Goal: Check status: Check status

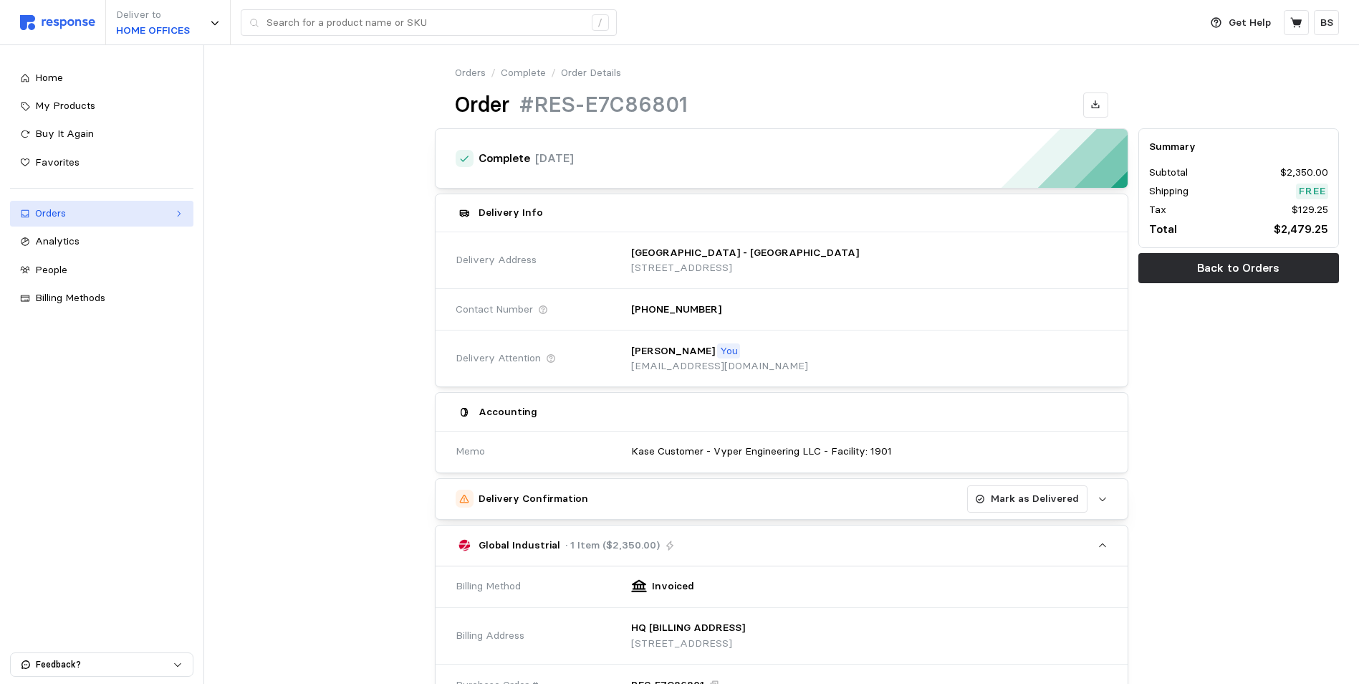
click at [118, 215] on div "Orders" at bounding box center [101, 214] width 133 height 16
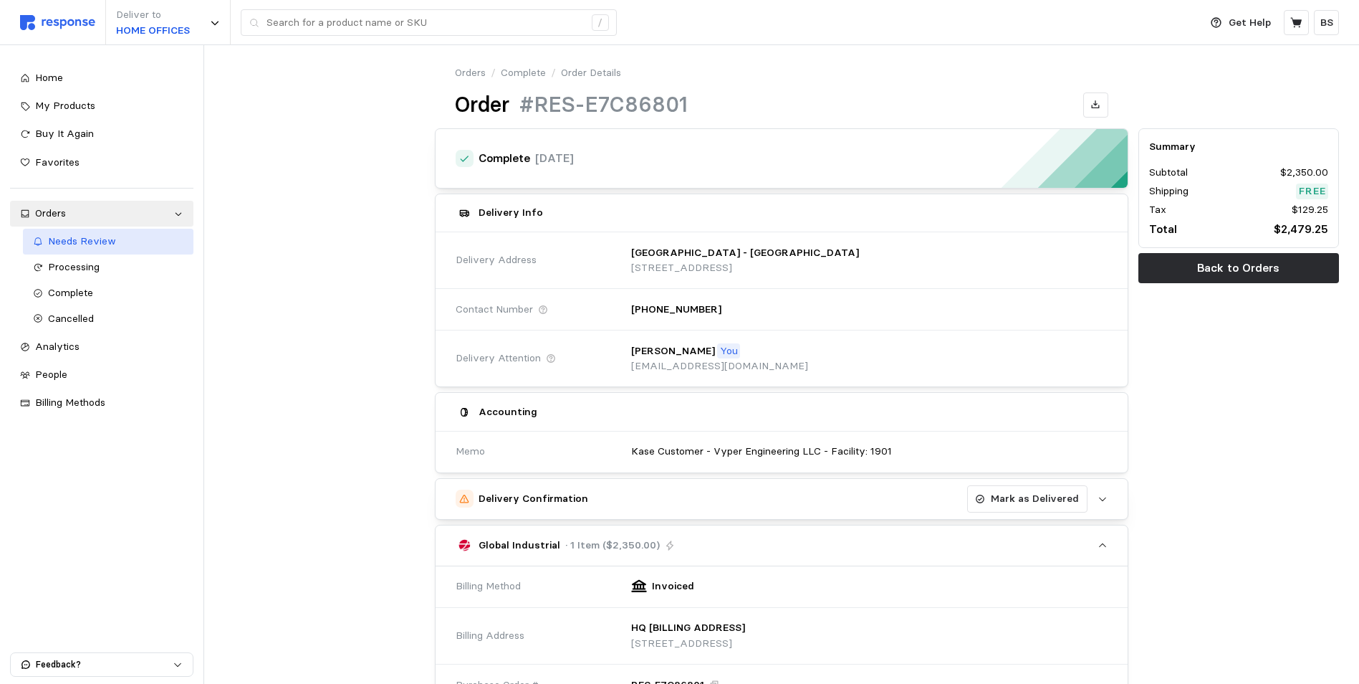
click at [100, 243] on span "Needs Review" at bounding box center [82, 240] width 68 height 13
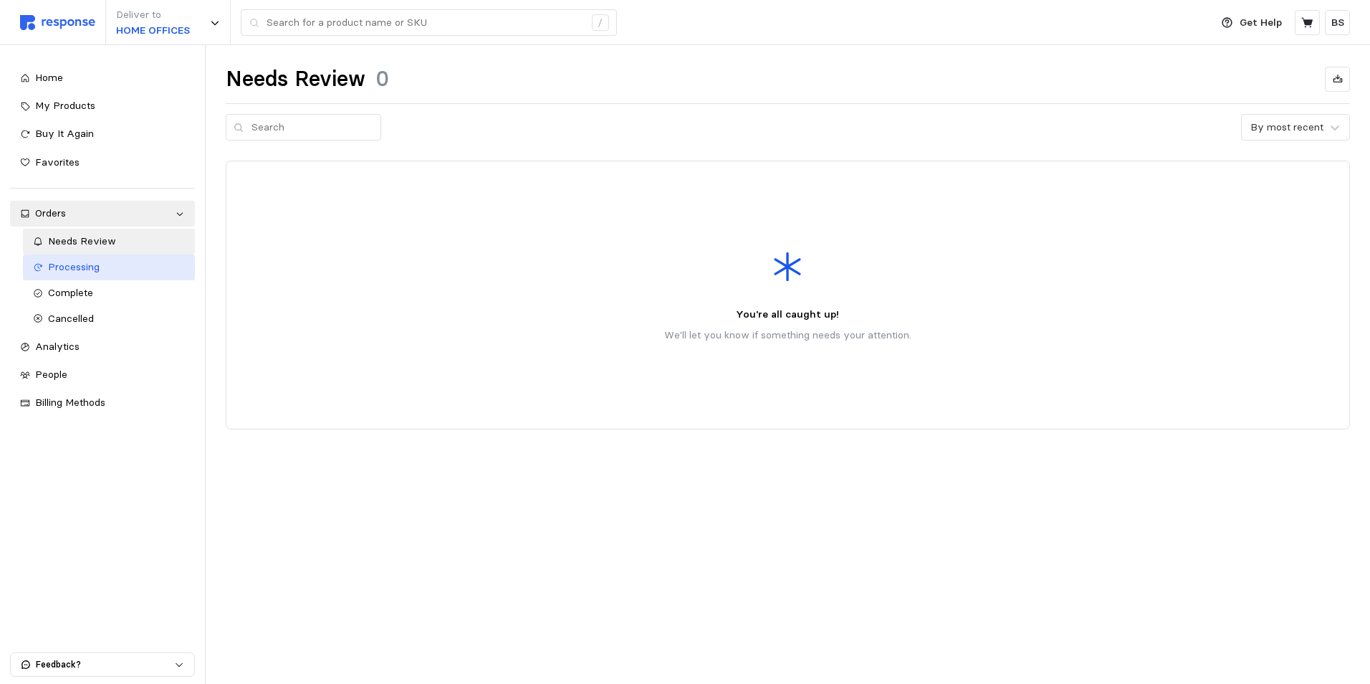
click at [94, 265] on span "Processing" at bounding box center [74, 266] width 52 height 13
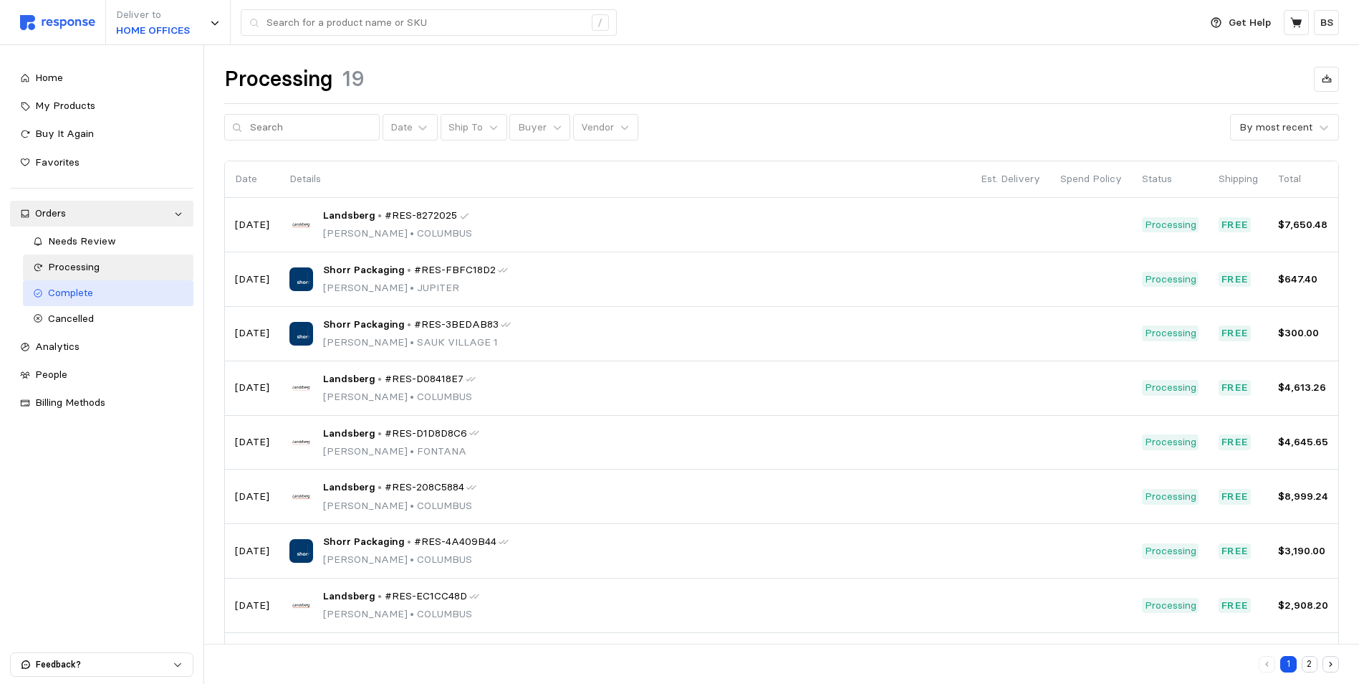
click at [85, 292] on span "Complete" at bounding box center [70, 292] width 45 height 13
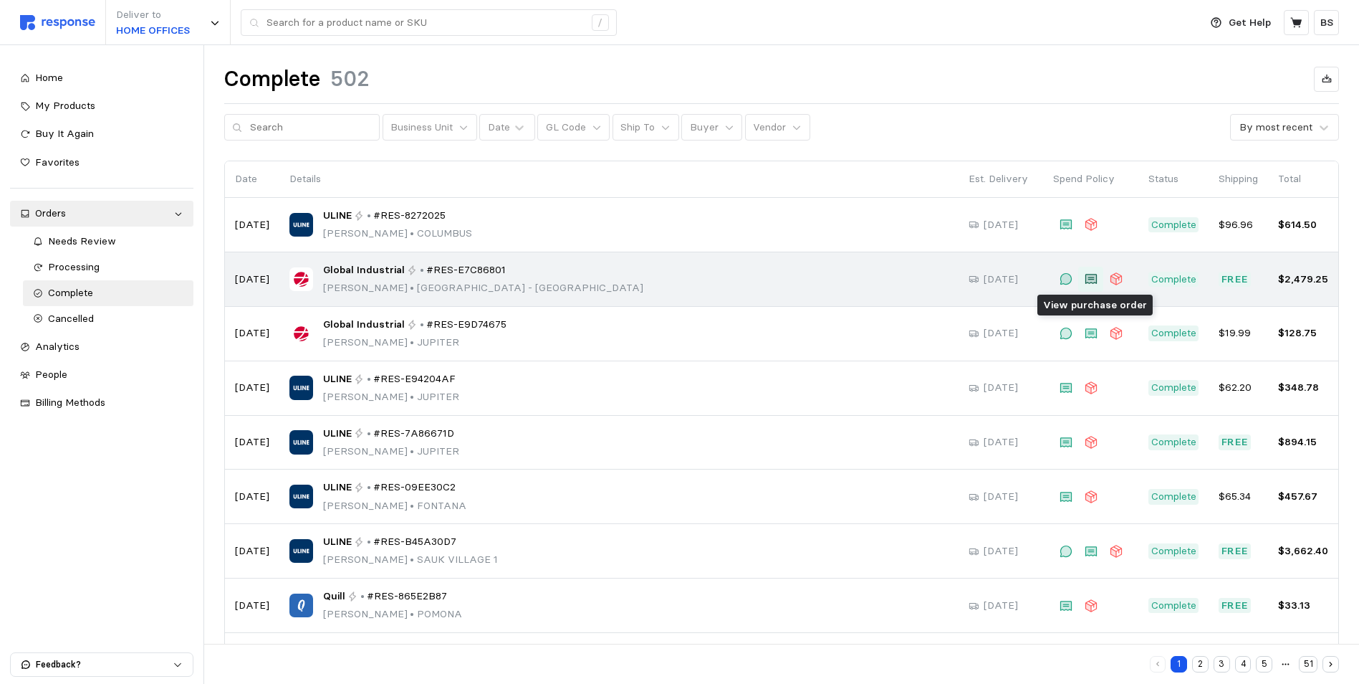
click at [1093, 279] on icon at bounding box center [1091, 278] width 11 height 9
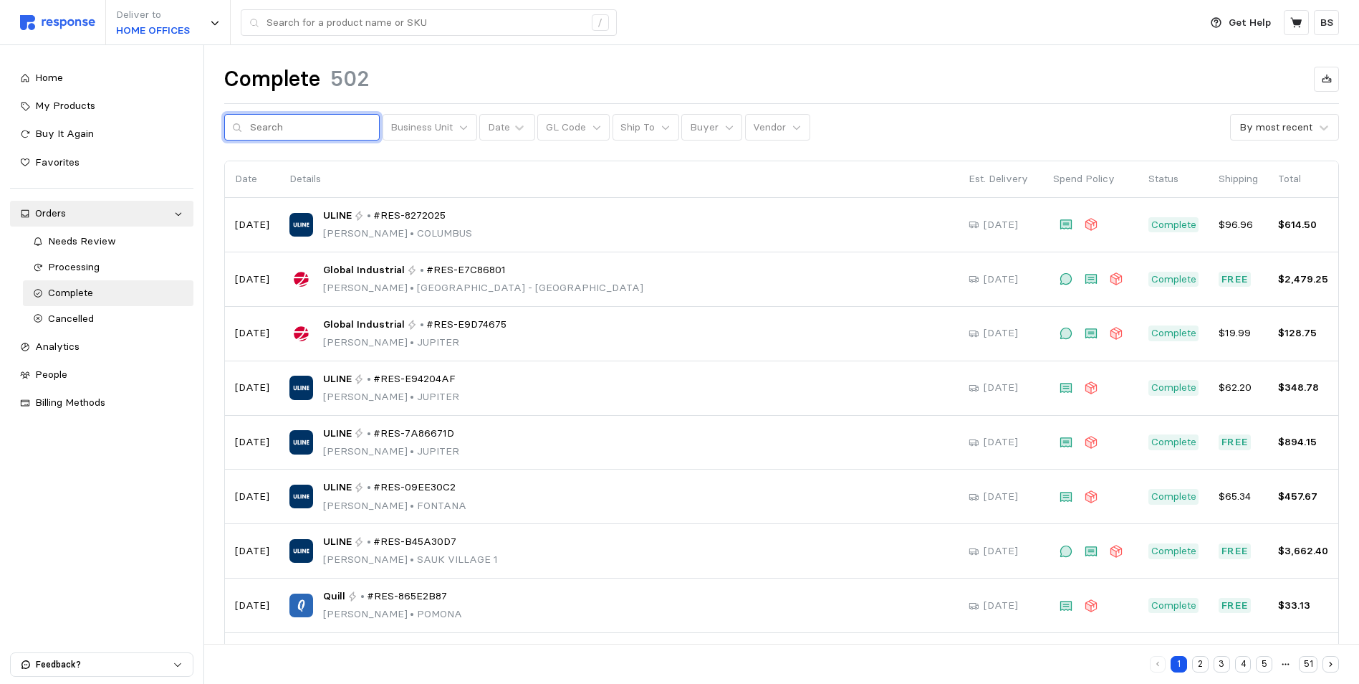
click at [287, 126] on input "text" at bounding box center [311, 128] width 122 height 26
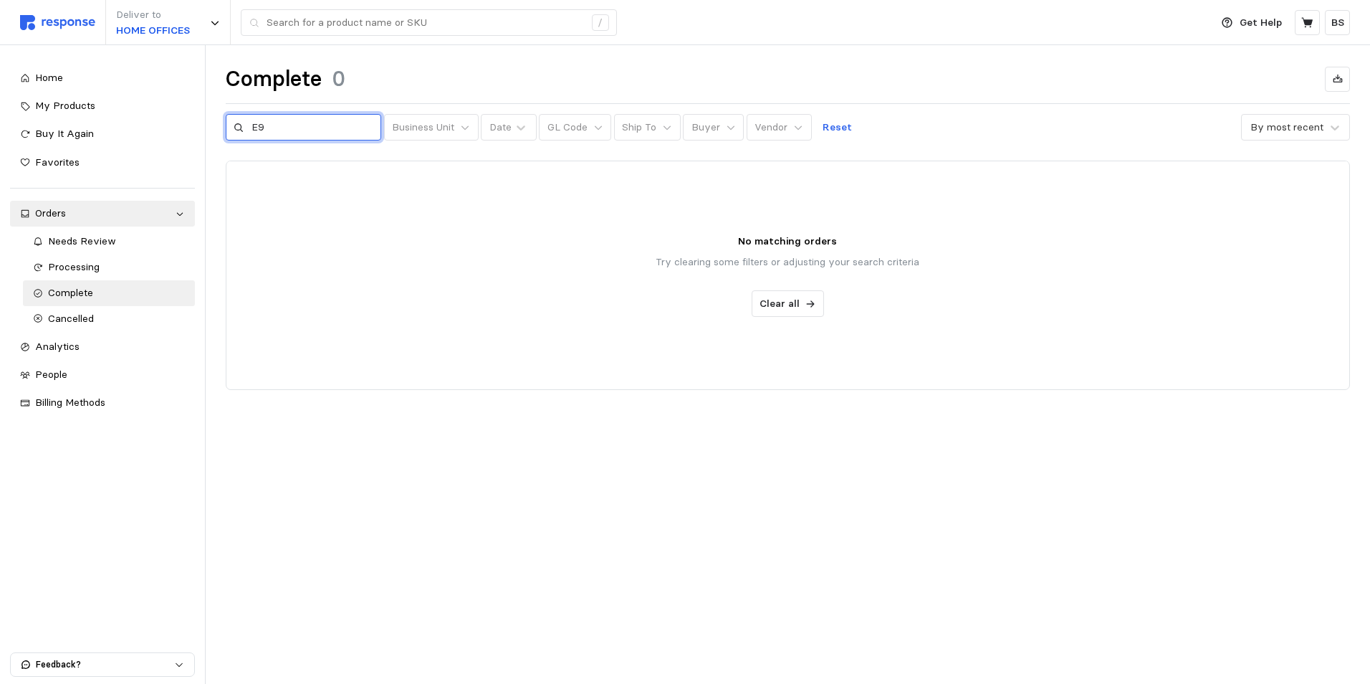
type input "E"
click at [284, 175] on div at bounding box center [787, 275] width 1123 height 228
click at [823, 123] on p "Reset" at bounding box center [837, 128] width 29 height 16
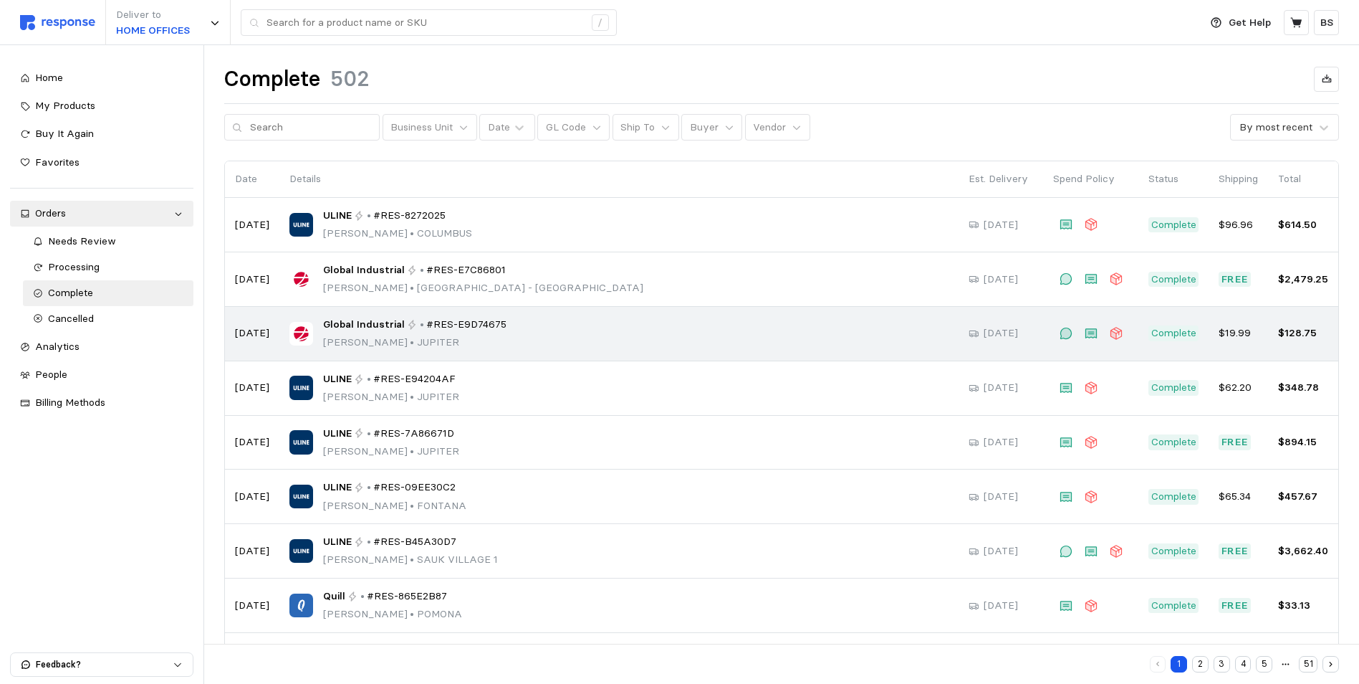
click at [497, 317] on div "Global Industrial • #RES-E9D74675 [PERSON_NAME] • JUPITER" at bounding box center [618, 334] width 659 height 34
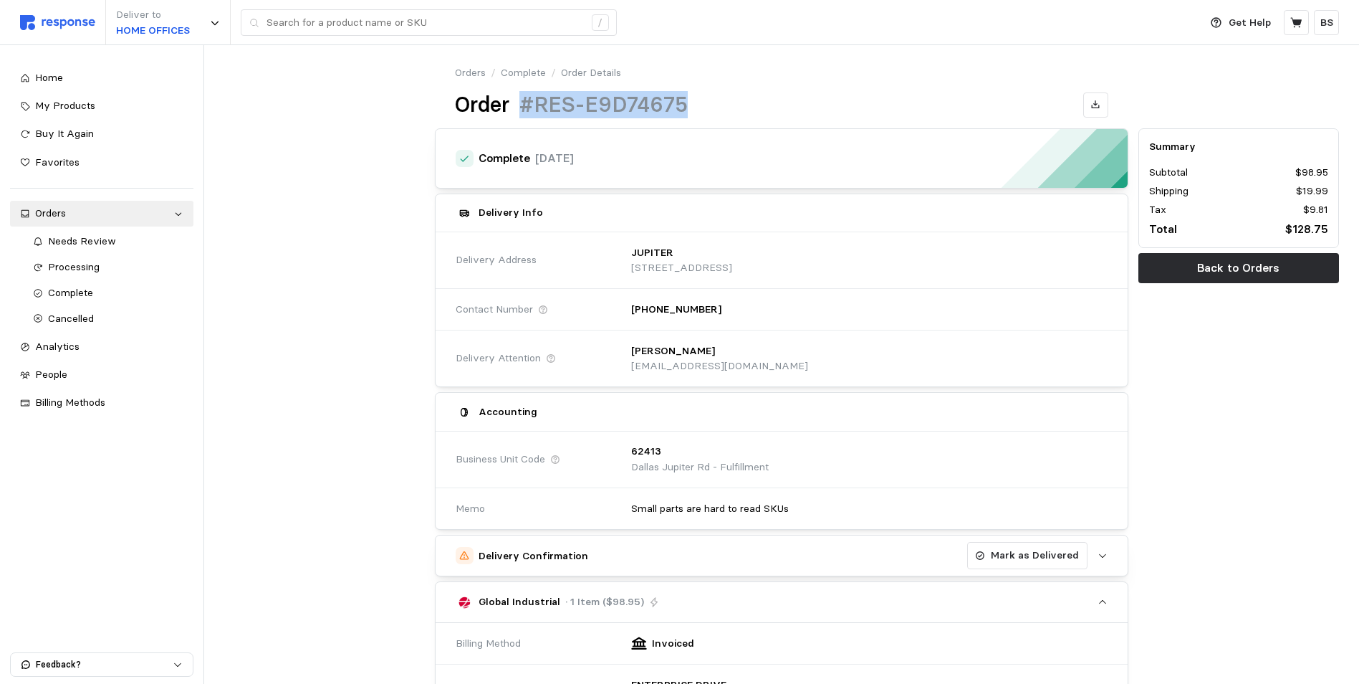
drag, startPoint x: 703, startPoint y: 106, endPoint x: 525, endPoint y: 110, distance: 177.7
click at [525, 110] on div "Order #RES-E9D74675" at bounding box center [781, 105] width 653 height 28
copy h1 "#RES-E9D74675"
click at [75, 293] on span "Complete" at bounding box center [70, 292] width 45 height 13
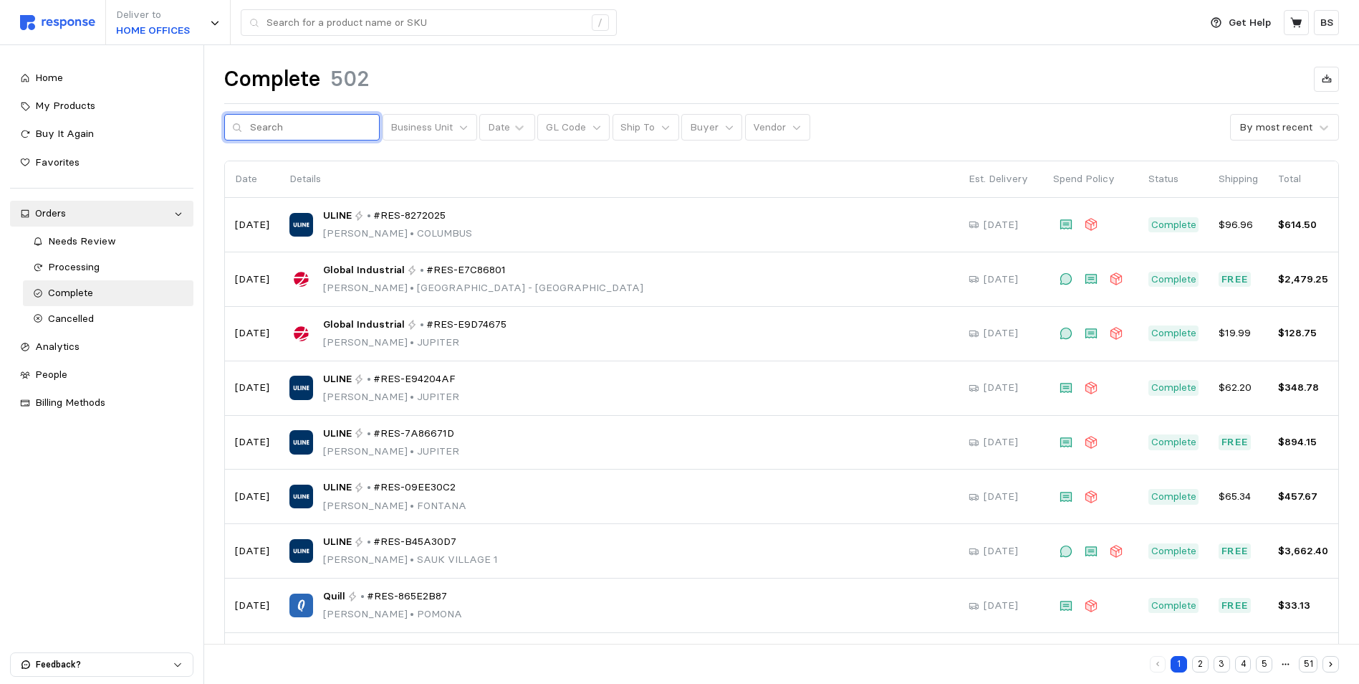
click at [309, 129] on input "text" at bounding box center [311, 128] width 122 height 26
paste input "#RES-E9D74675"
click at [240, 128] on icon at bounding box center [237, 128] width 10 height 10
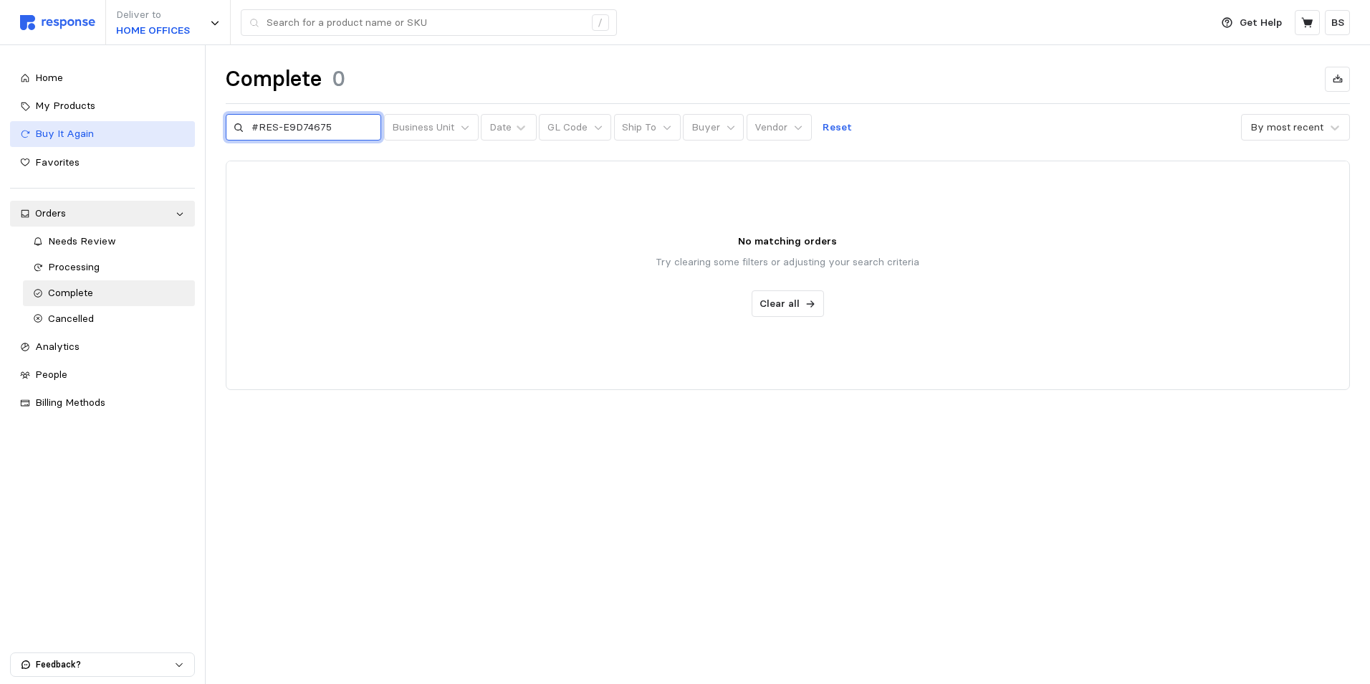
drag, startPoint x: 284, startPoint y: 124, endPoint x: 81, endPoint y: 127, distance: 202.8
click at [109, 129] on div "Deliver to HOME OFFICES / Get Help BS / Home My Products Buy It Again Favorites…" at bounding box center [685, 342] width 1370 height 684
type input "E9D74675"
click at [238, 129] on icon at bounding box center [239, 128] width 10 height 10
click at [238, 130] on icon at bounding box center [238, 127] width 9 height 9
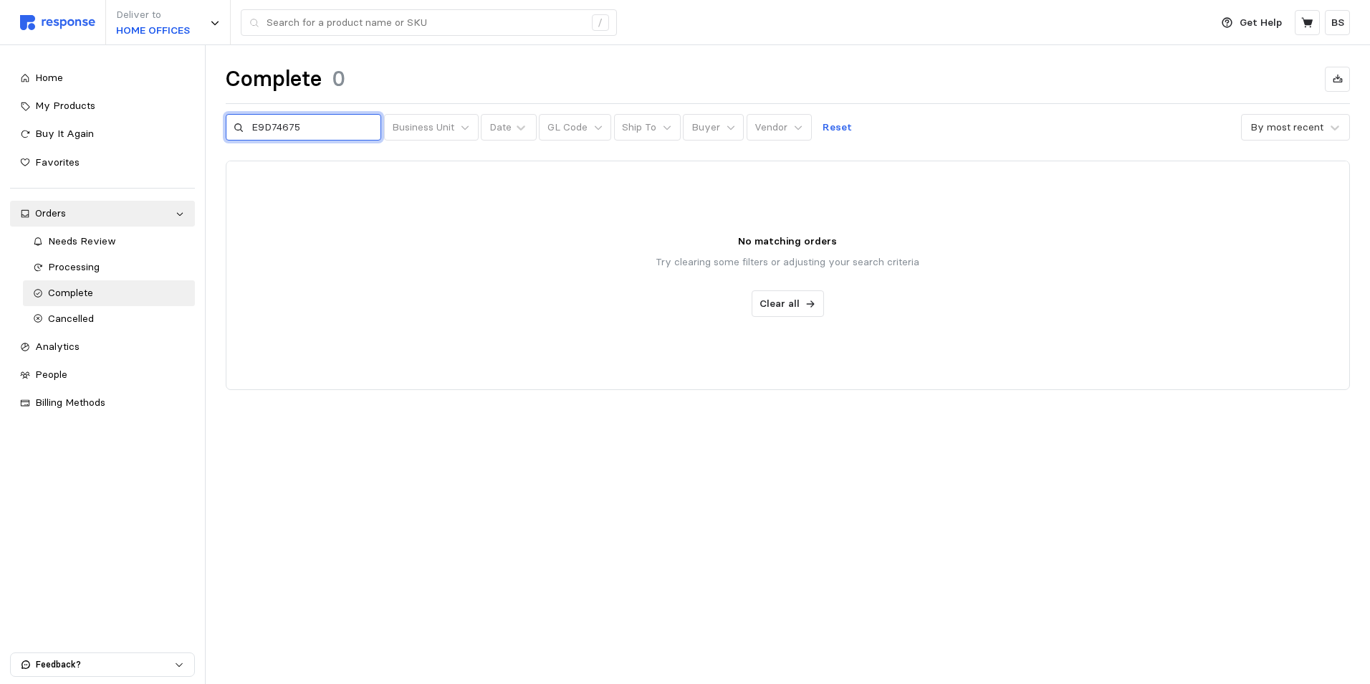
click at [336, 121] on input "E9D74675" at bounding box center [313, 128] width 122 height 26
drag, startPoint x: 342, startPoint y: 123, endPoint x: 97, endPoint y: 129, distance: 245.1
click at [97, 129] on div "Deliver to HOME OFFICES / Get Help BS / Home My Products Buy It Again Favorites…" at bounding box center [685, 342] width 1370 height 684
click at [396, 259] on div at bounding box center [787, 275] width 1123 height 228
click at [823, 128] on p "Reset" at bounding box center [837, 128] width 29 height 16
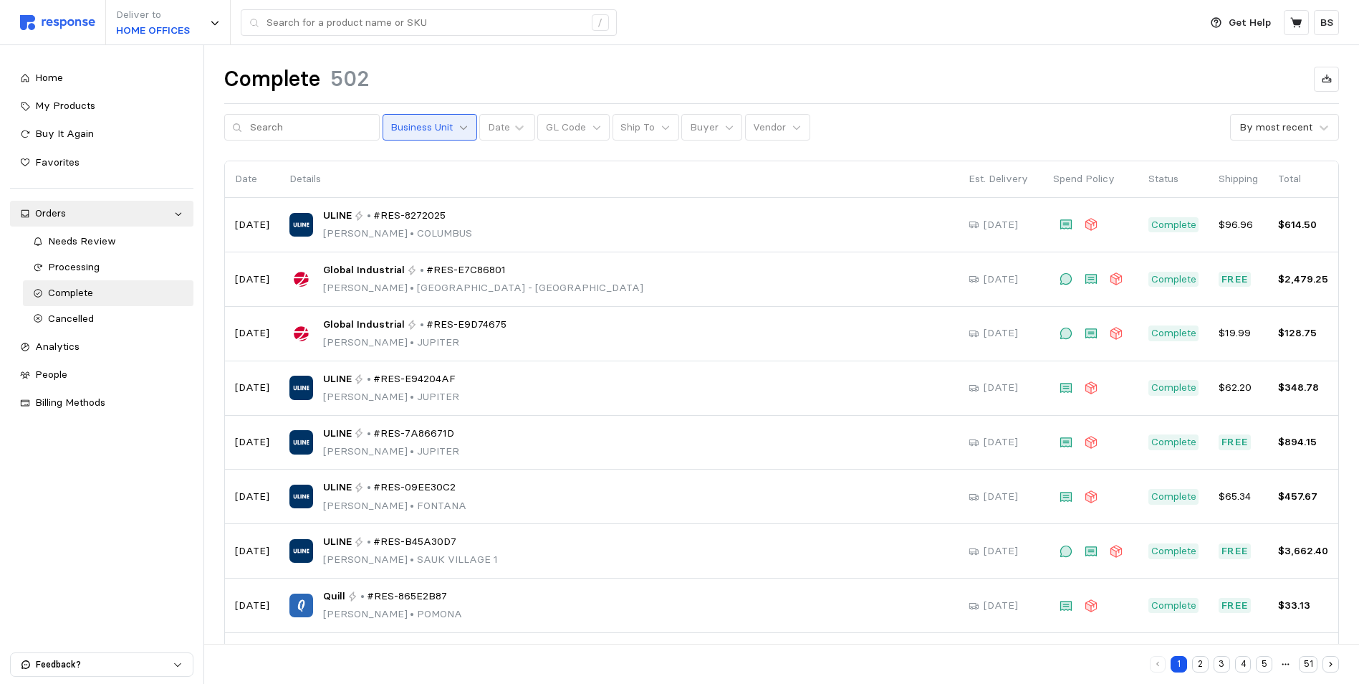
click at [459, 130] on icon at bounding box center [464, 128] width 10 height 10
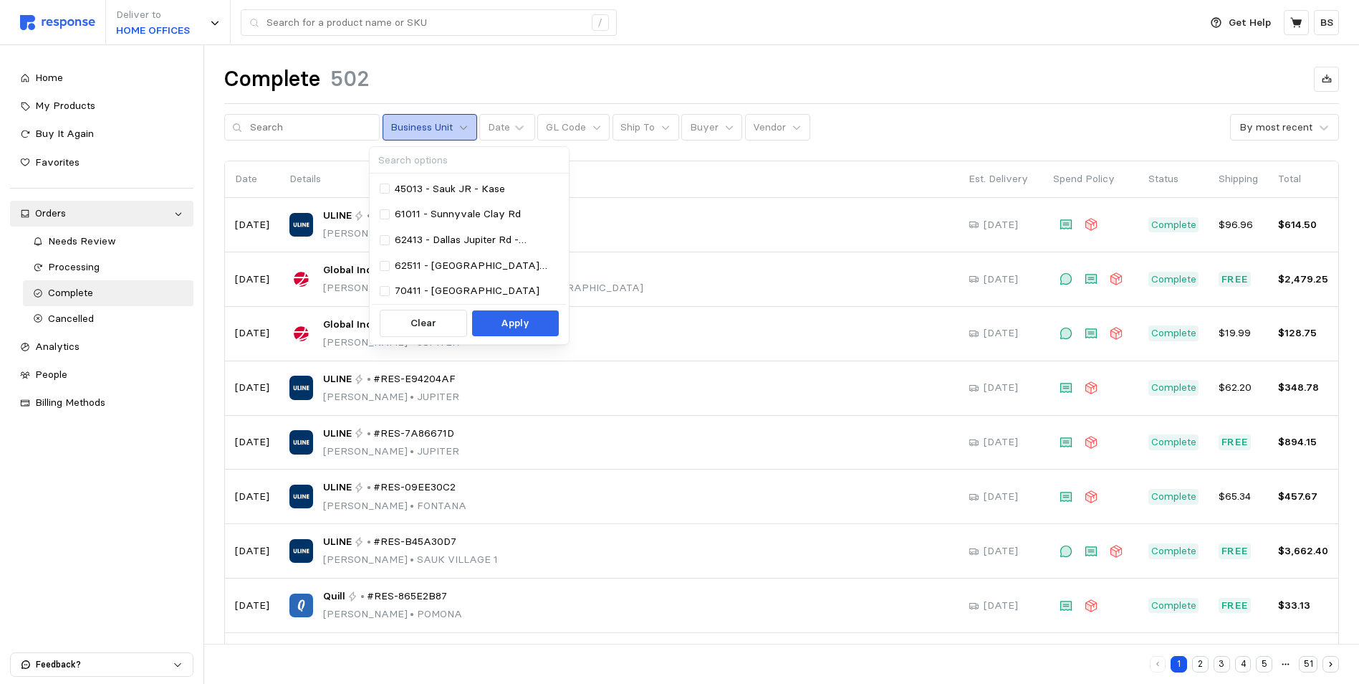
click at [459, 130] on icon at bounding box center [464, 128] width 10 height 10
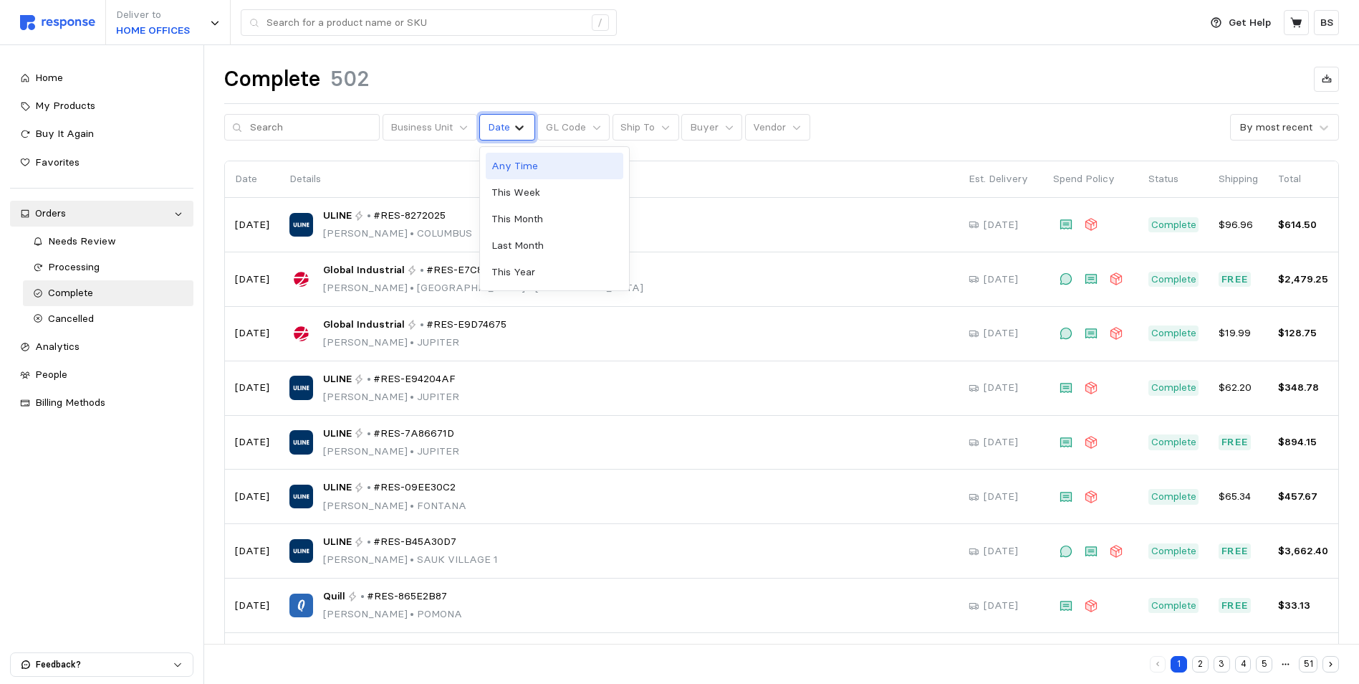
click at [512, 123] on icon at bounding box center [519, 127] width 14 height 14
click at [549, 122] on p "GL Code" at bounding box center [566, 128] width 40 height 16
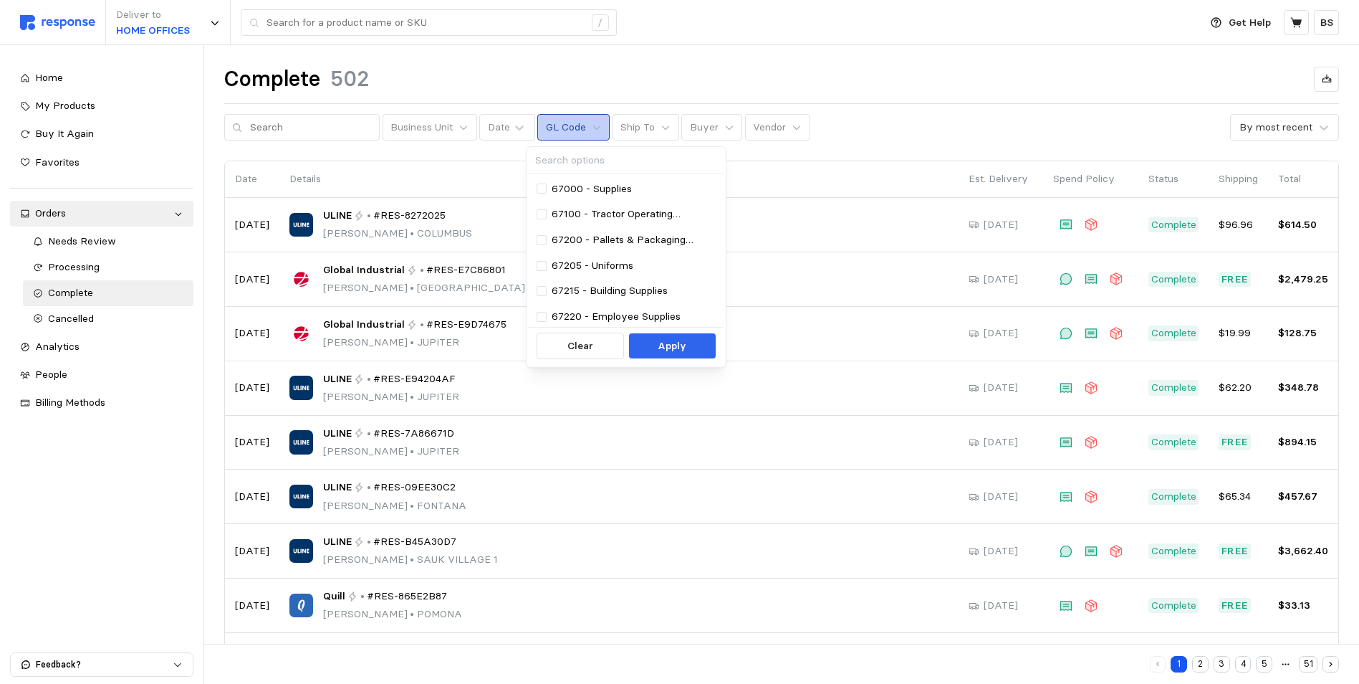
click at [565, 123] on p "GL Code" at bounding box center [566, 128] width 40 height 16
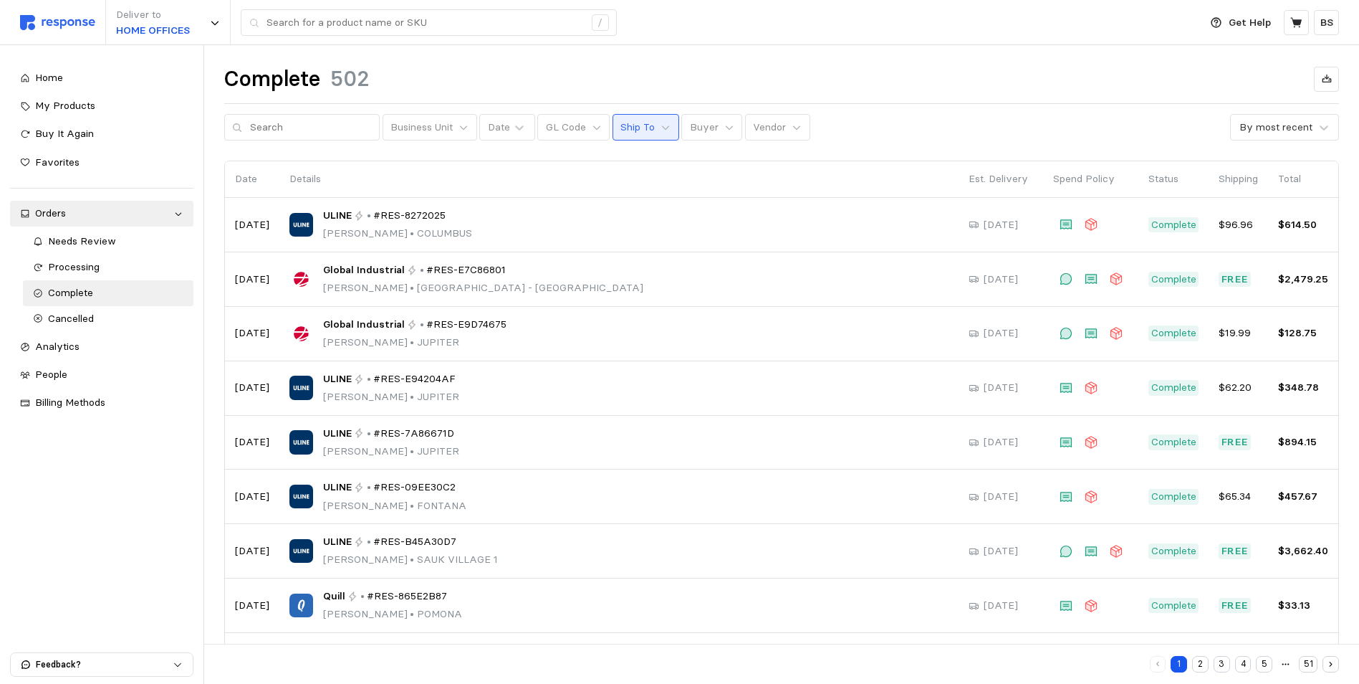
click at [613, 123] on button "Ship To" at bounding box center [646, 127] width 67 height 27
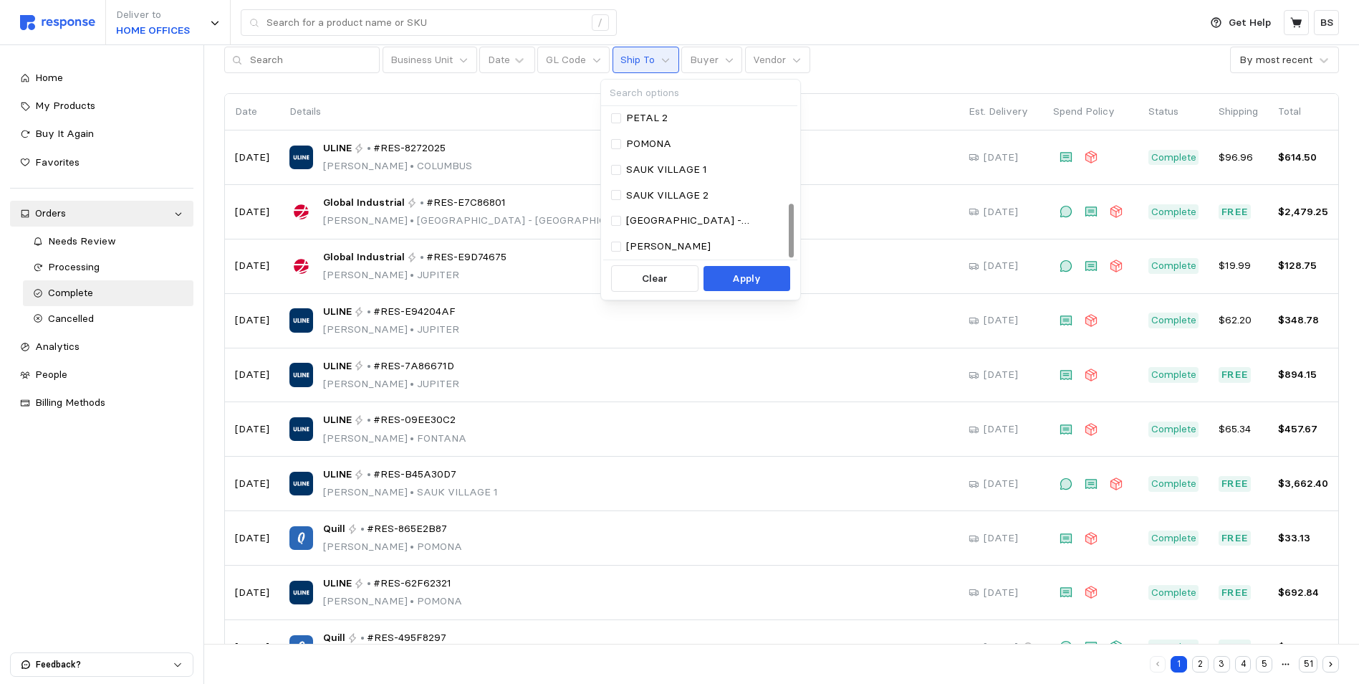
scroll to position [118, 0]
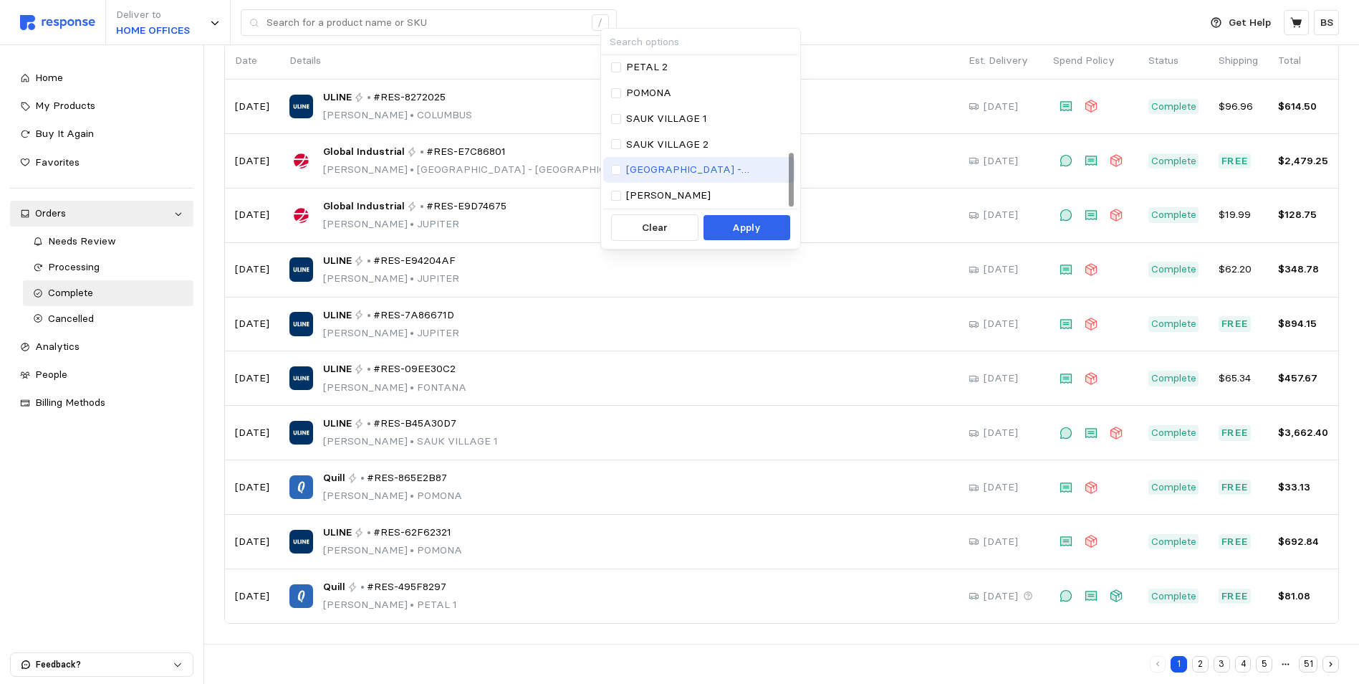
click at [634, 172] on p "[GEOGRAPHIC_DATA] - [GEOGRAPHIC_DATA]" at bounding box center [707, 170] width 162 height 16
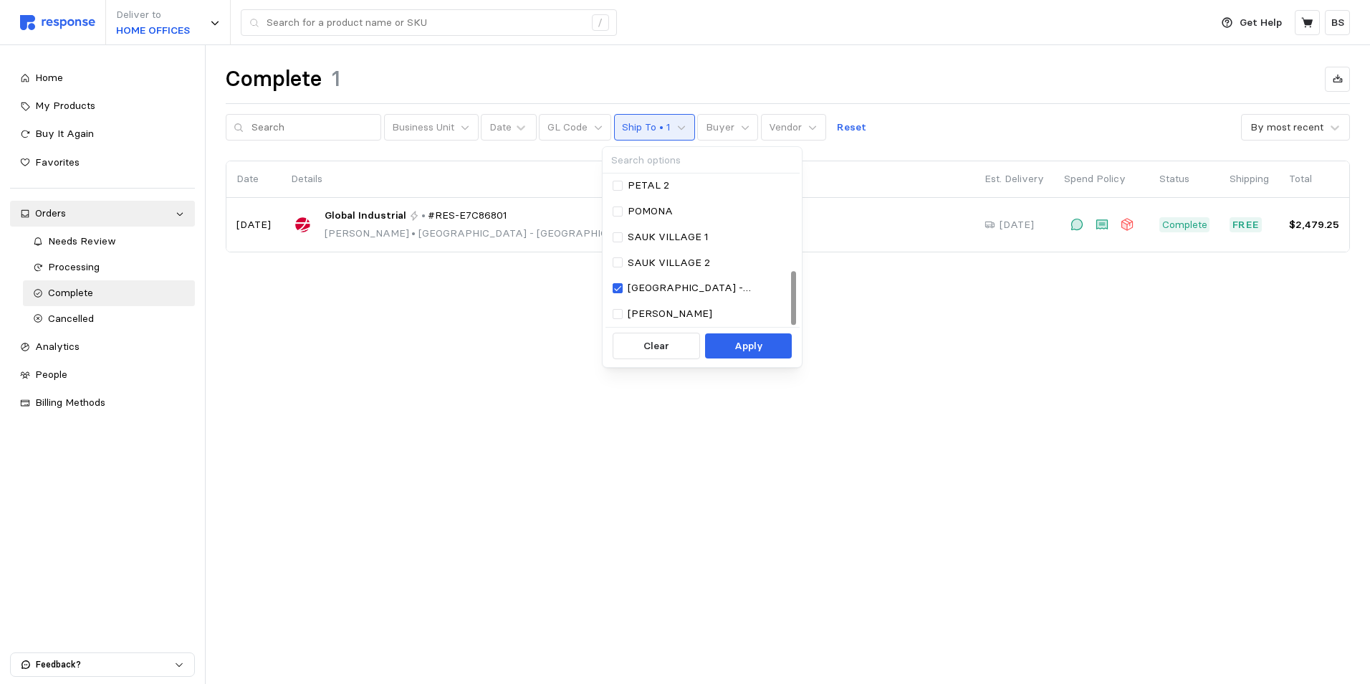
click at [908, 82] on div "Complete 1" at bounding box center [788, 79] width 1124 height 28
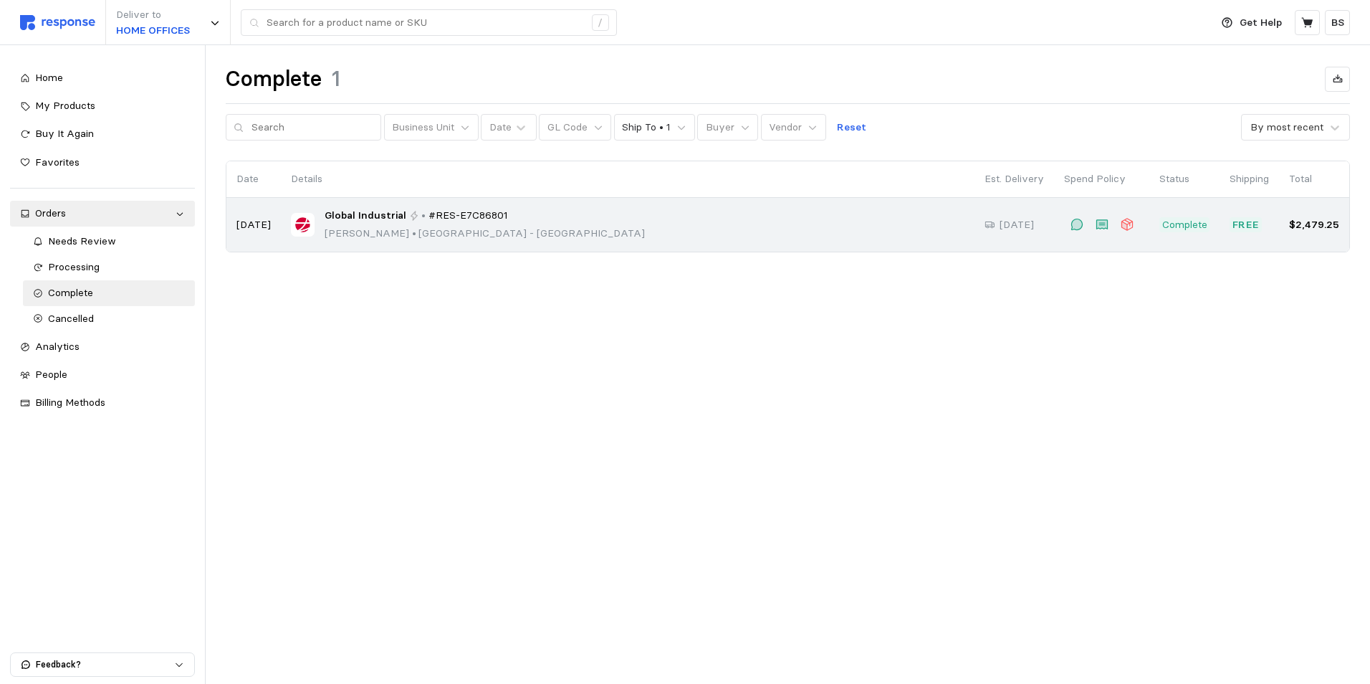
click at [409, 216] on icon at bounding box center [414, 216] width 10 height 10
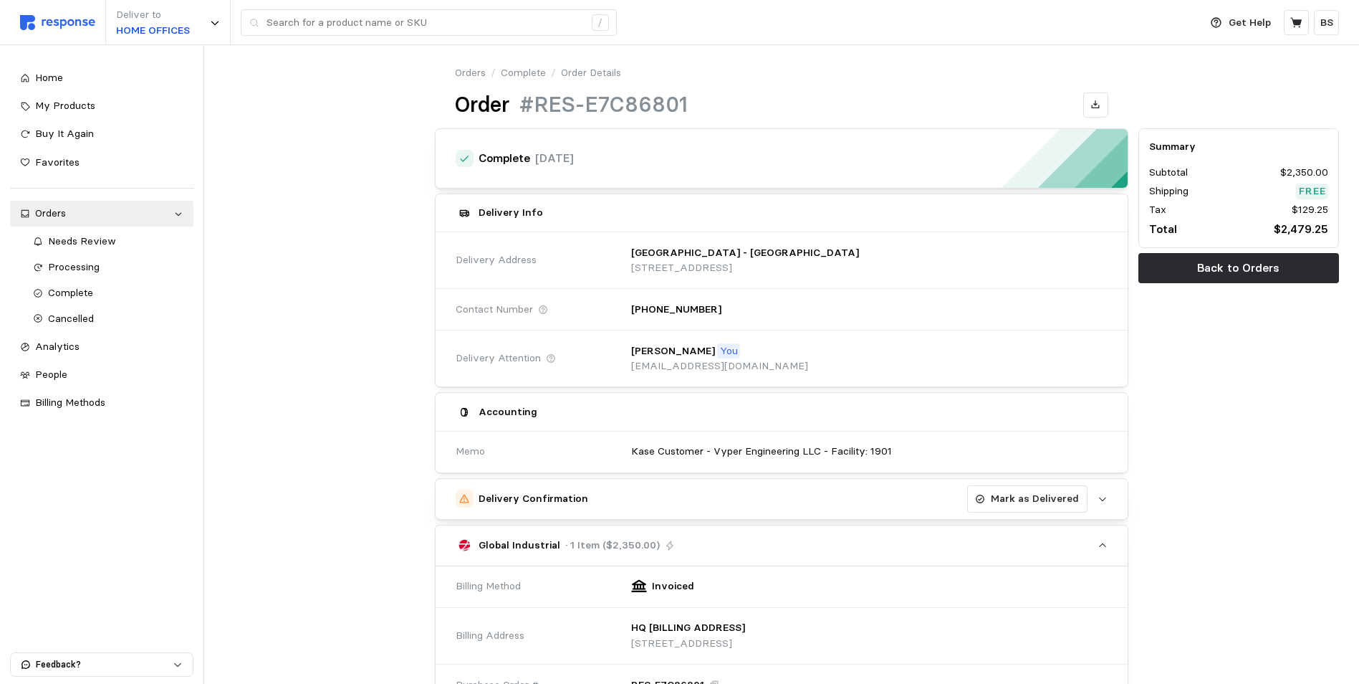
click at [1101, 496] on icon "button" at bounding box center [1103, 499] width 10 height 10
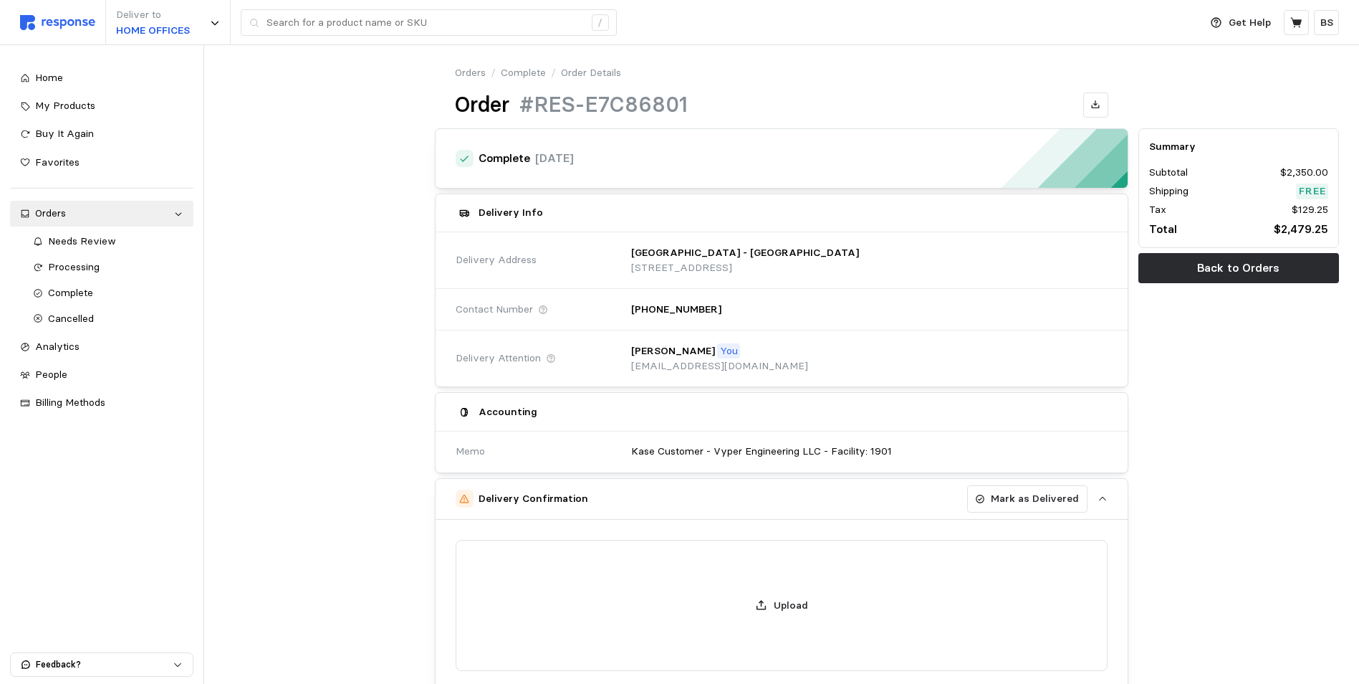
click at [1105, 494] on icon "button" at bounding box center [1103, 499] width 10 height 10
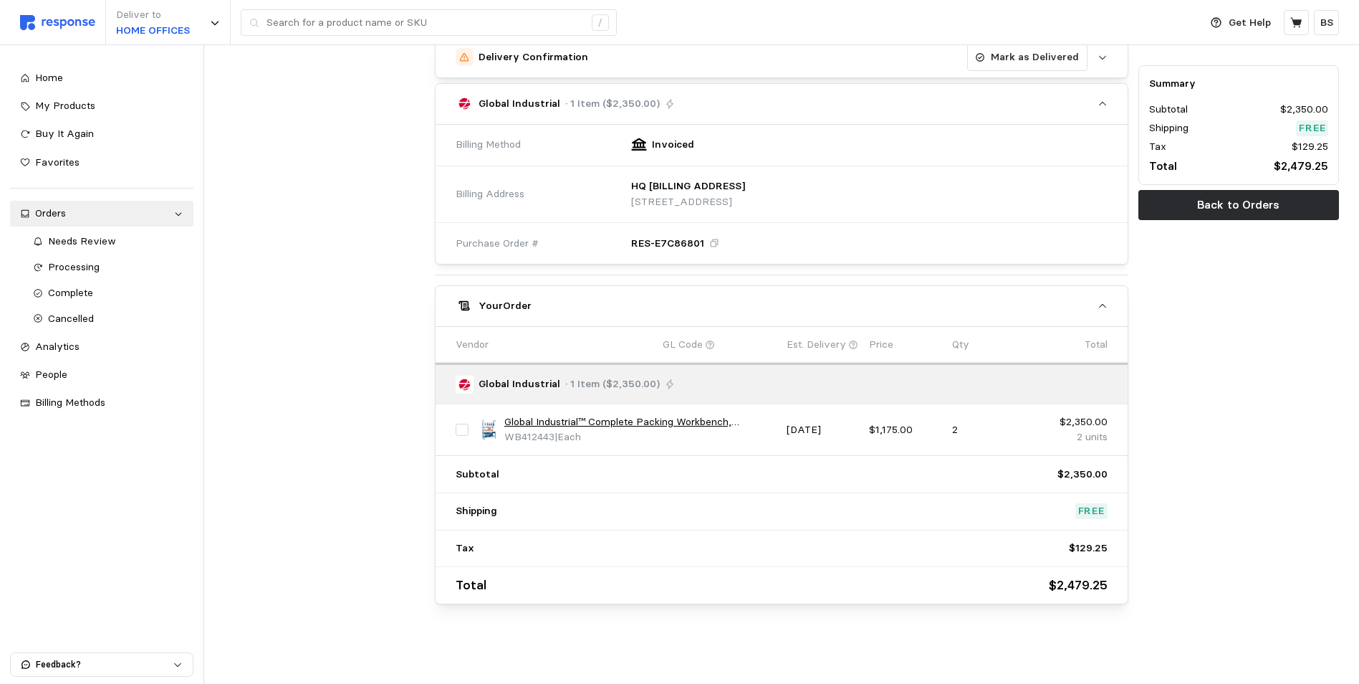
scroll to position [442, 0]
